Goal: Navigation & Orientation: Understand site structure

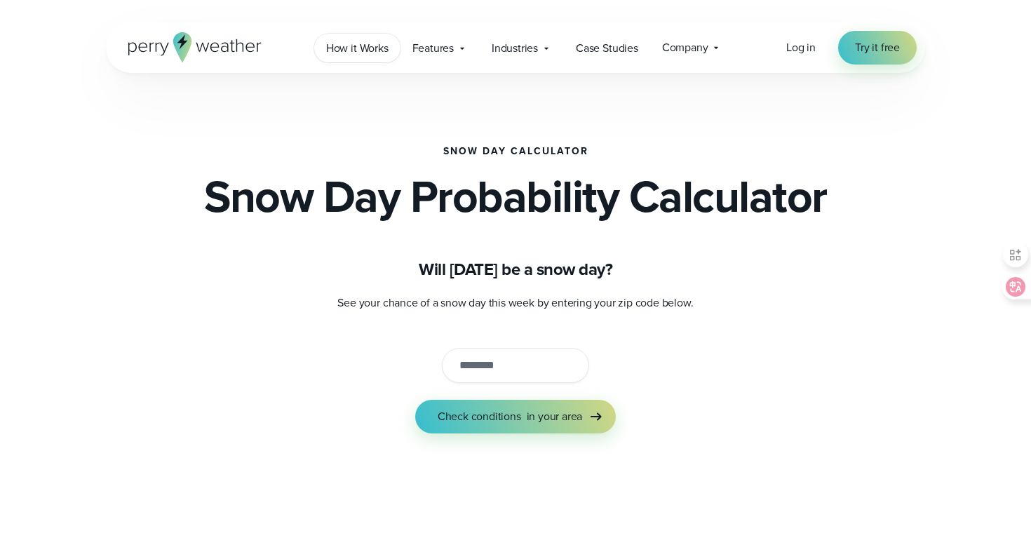
click at [366, 53] on span "How it Works" at bounding box center [357, 48] width 62 height 17
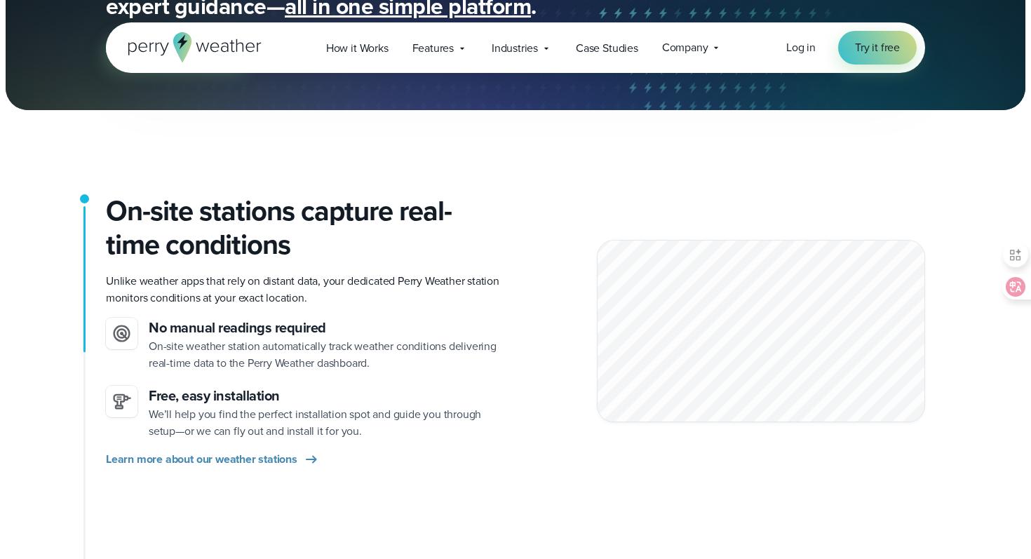
scroll to position [229, 0]
